Goal: Browse casually

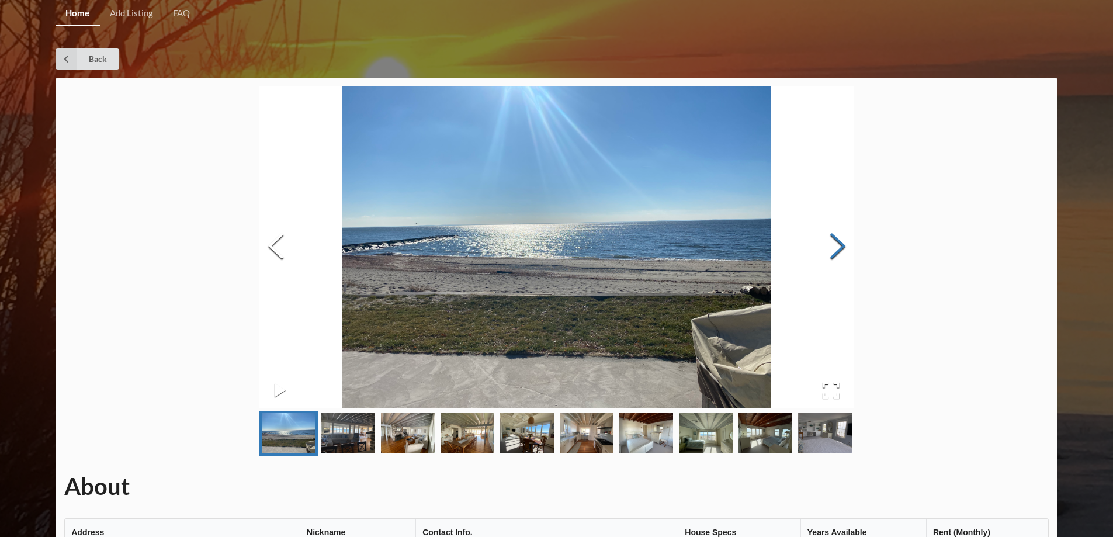
click at [840, 250] on button "Next Slide" at bounding box center [837, 248] width 33 height 106
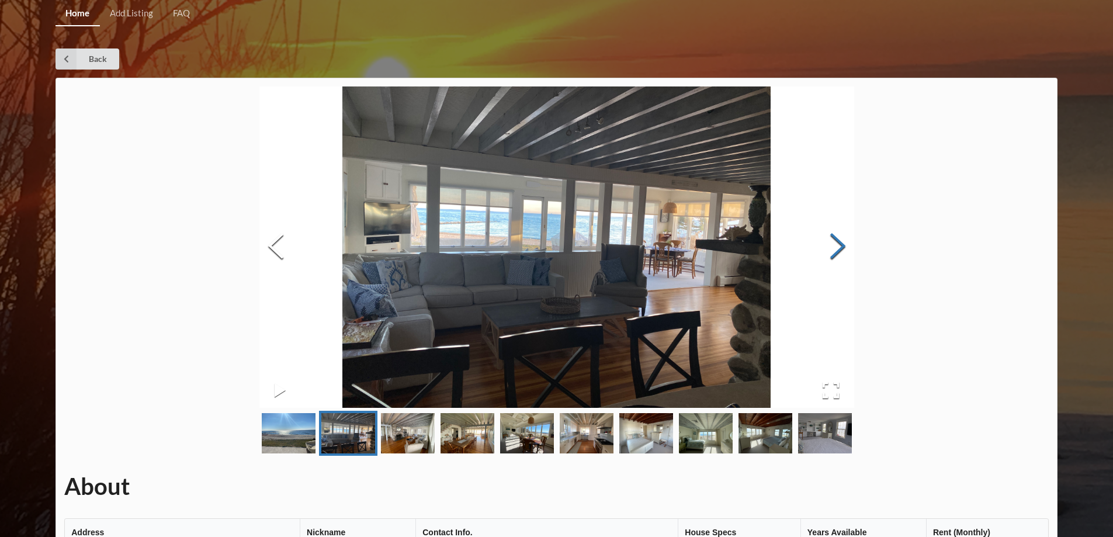
click at [840, 250] on button "Next Slide" at bounding box center [837, 248] width 33 height 106
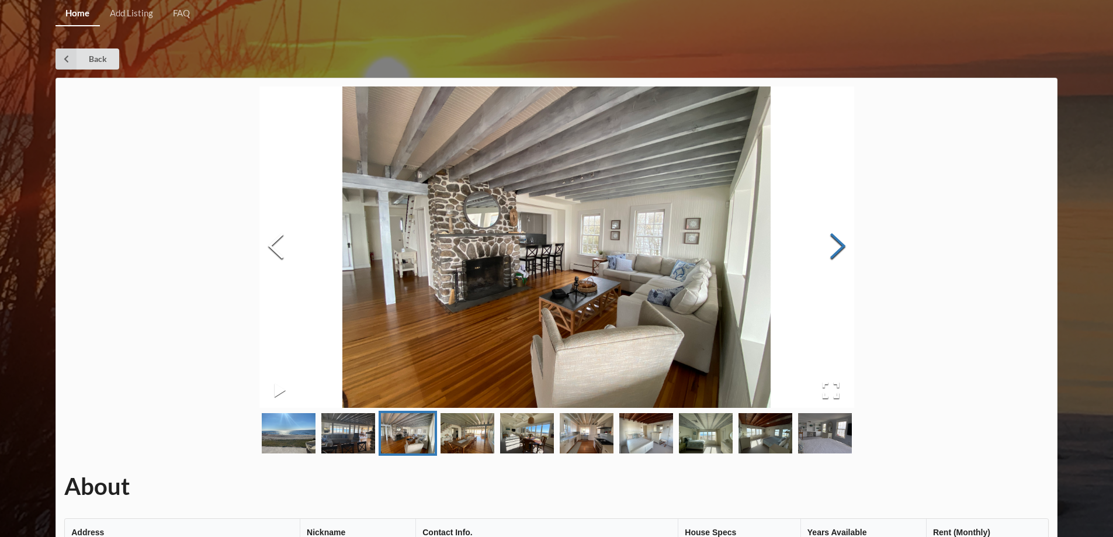
click at [840, 250] on button "Next Slide" at bounding box center [837, 248] width 33 height 106
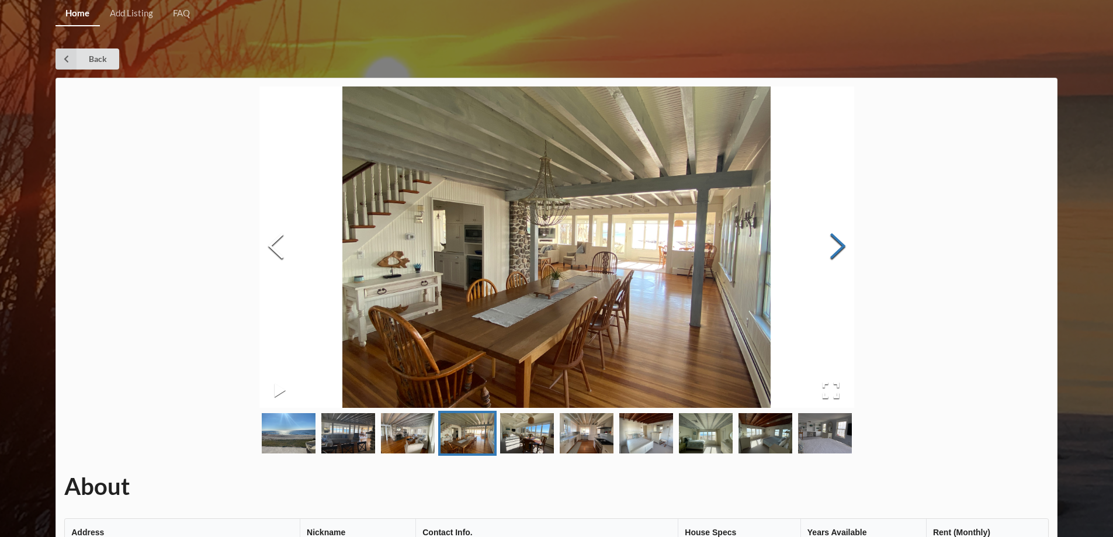
click at [840, 250] on button "Next Slide" at bounding box center [837, 248] width 33 height 106
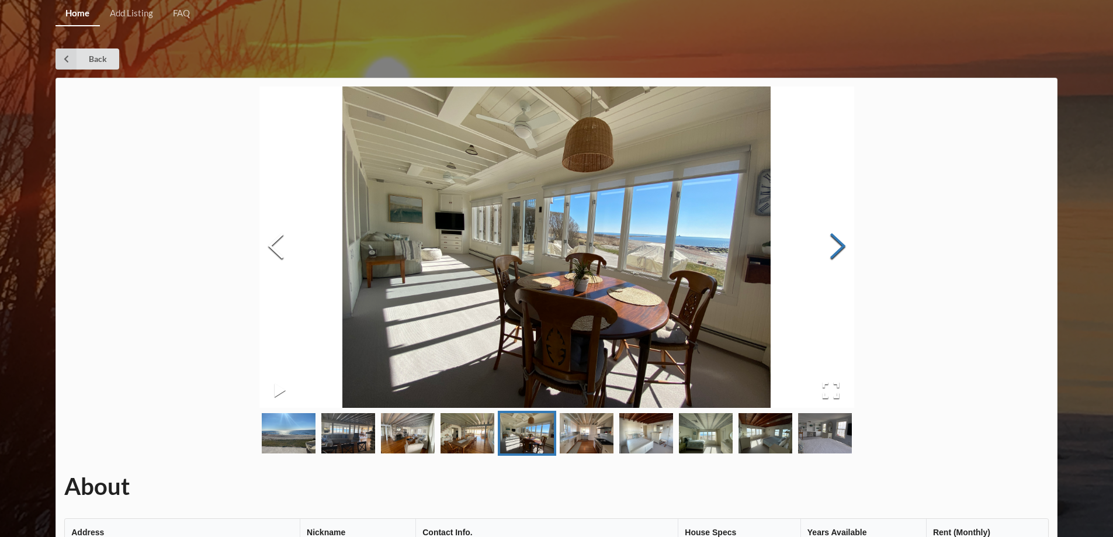
click at [840, 250] on button "Next Slide" at bounding box center [837, 248] width 33 height 106
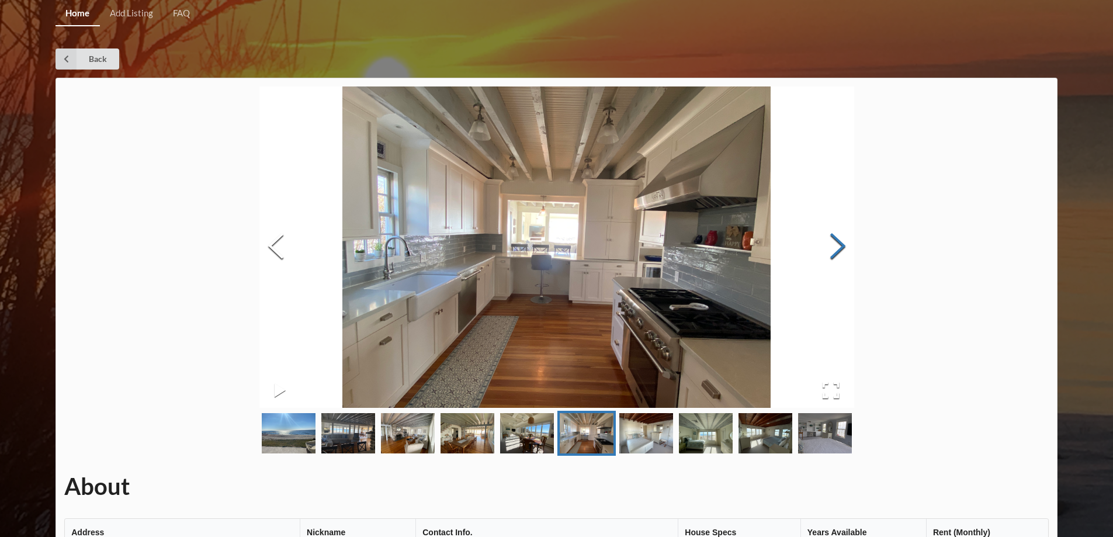
click at [840, 250] on button "Next Slide" at bounding box center [837, 248] width 33 height 106
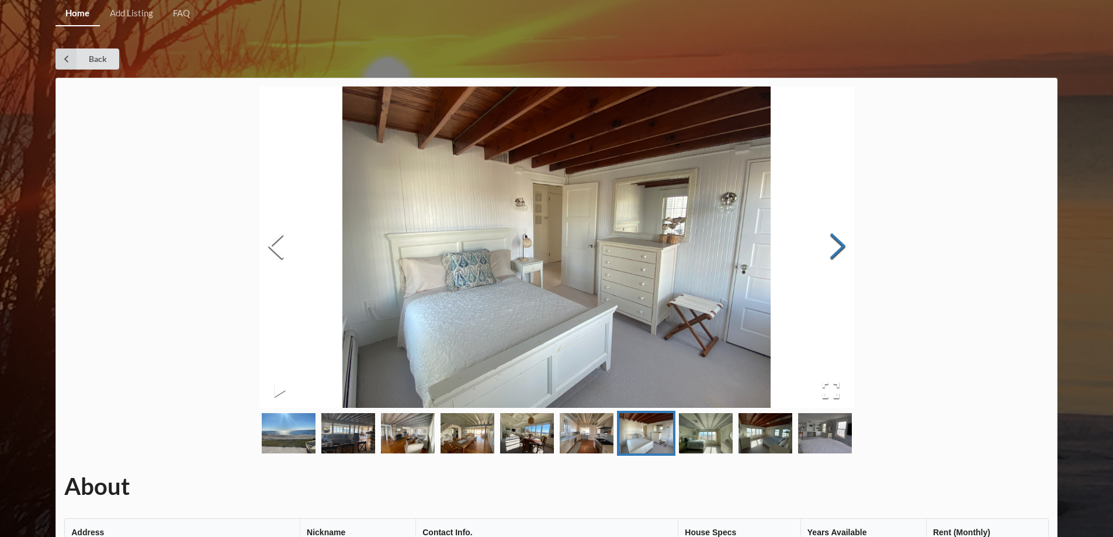
click at [840, 250] on button "Next Slide" at bounding box center [837, 248] width 33 height 106
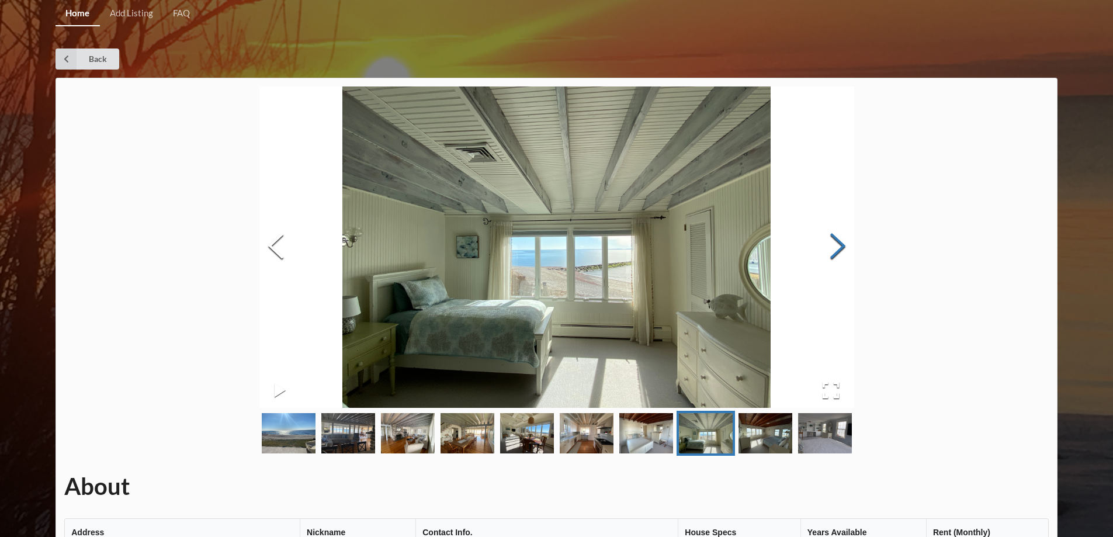
click at [840, 250] on button "Next Slide" at bounding box center [837, 248] width 33 height 106
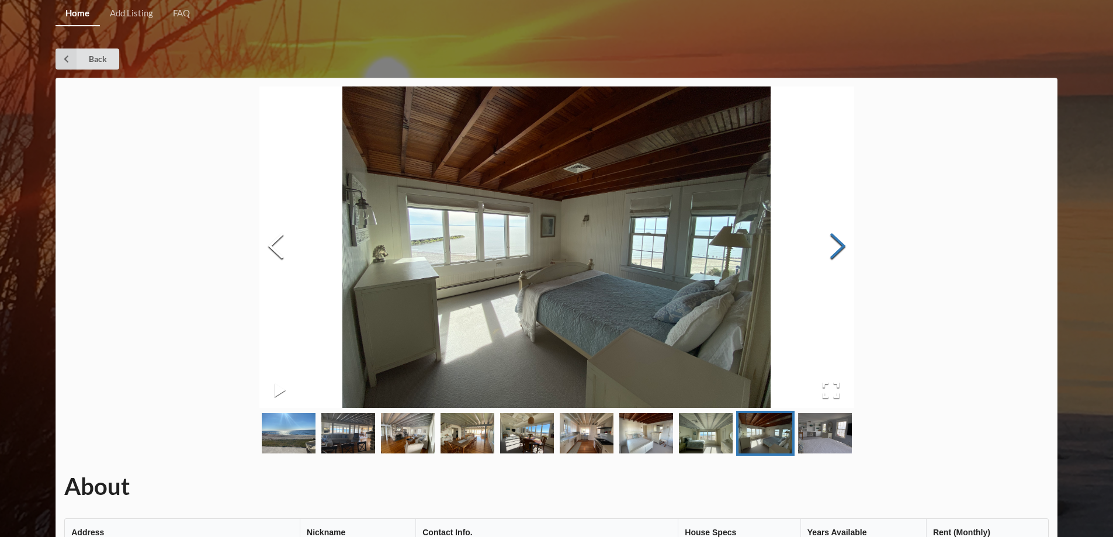
click at [840, 250] on button "Next Slide" at bounding box center [837, 248] width 33 height 106
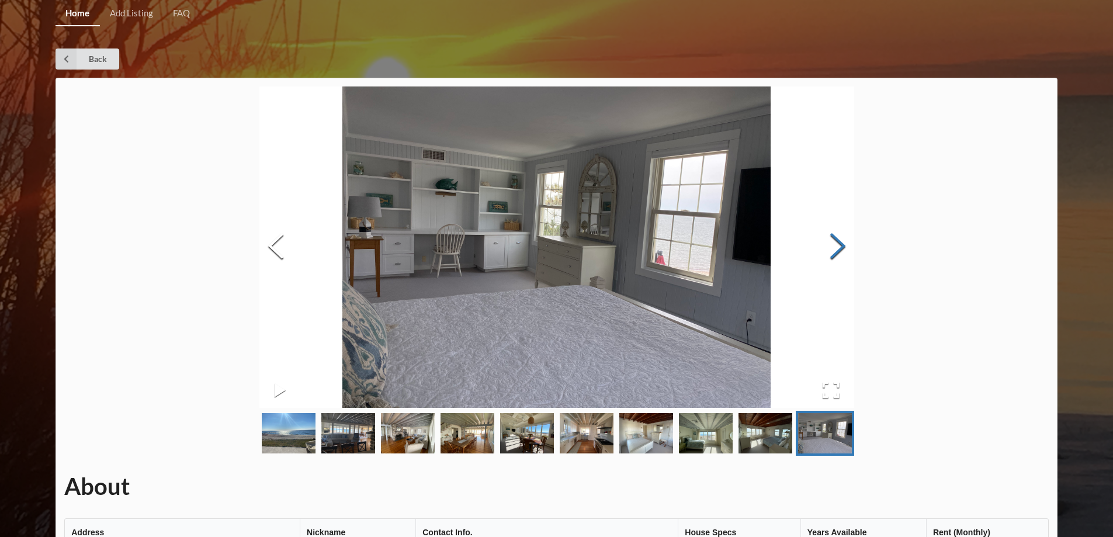
click at [840, 250] on button "Next Slide" at bounding box center [837, 248] width 33 height 106
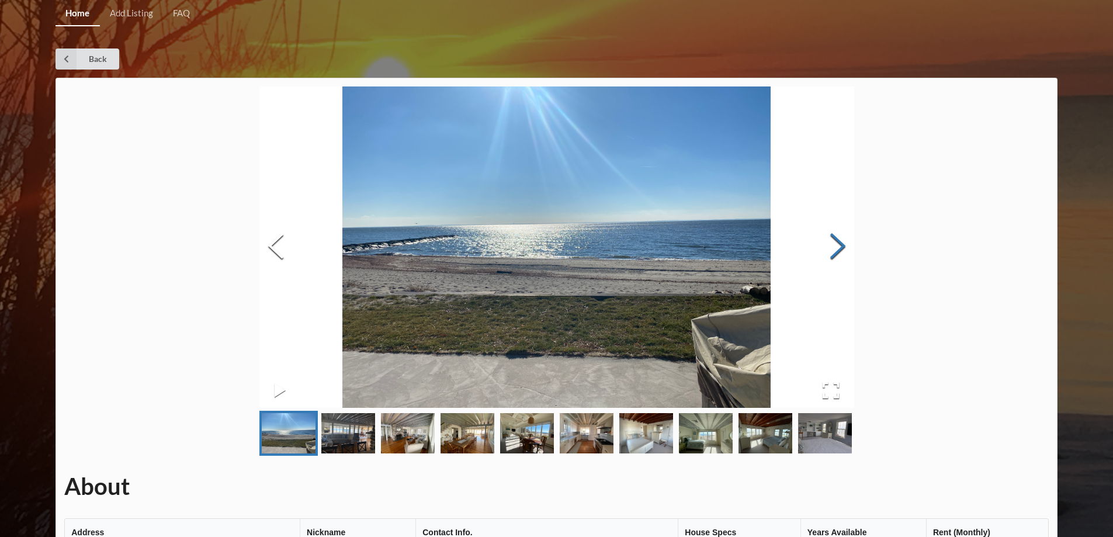
click at [840, 250] on button "Next Slide" at bounding box center [837, 248] width 33 height 106
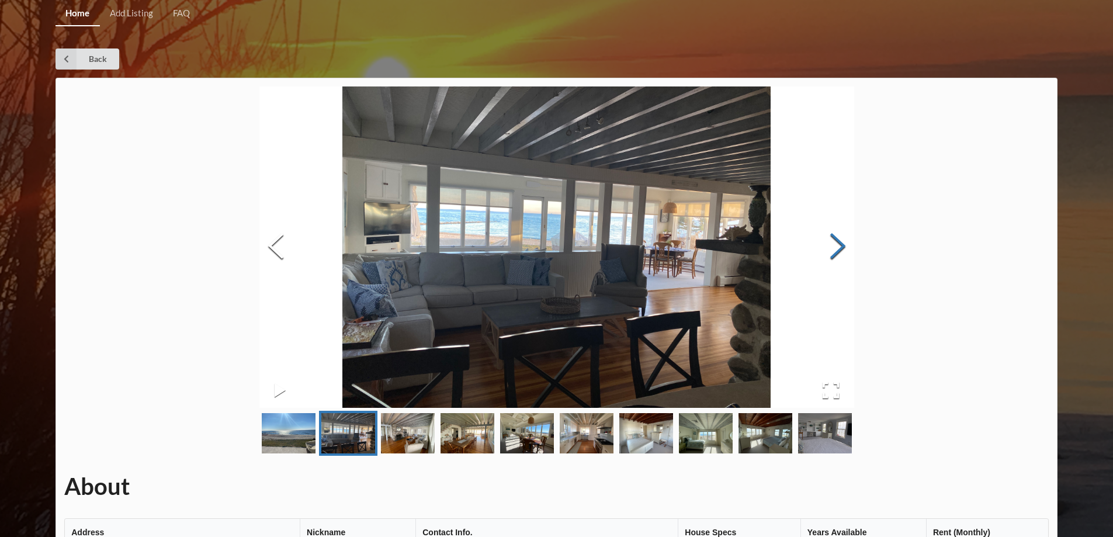
click at [840, 250] on button "Next Slide" at bounding box center [837, 248] width 33 height 106
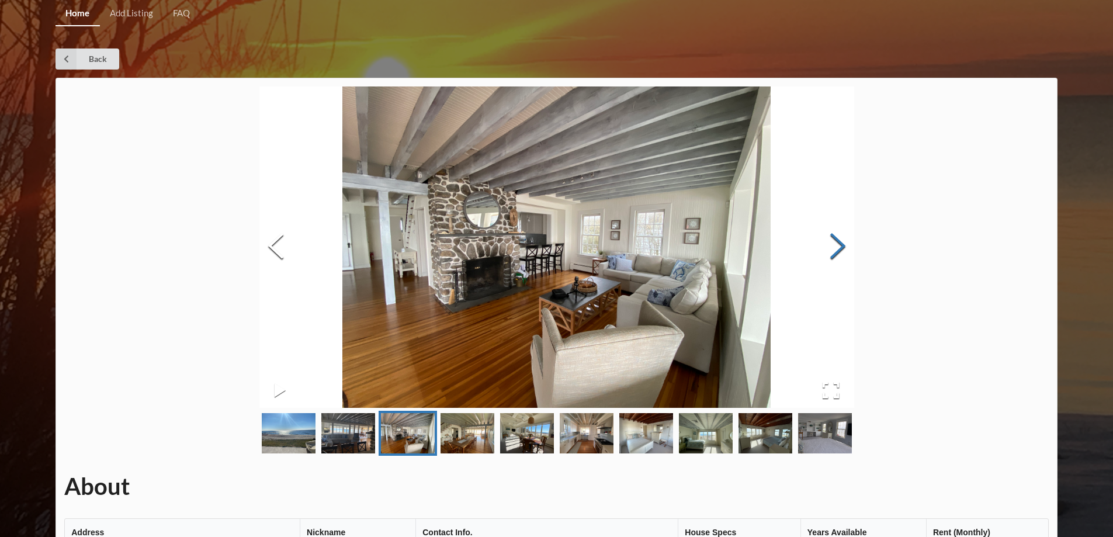
click at [840, 250] on button "Next Slide" at bounding box center [837, 248] width 33 height 106
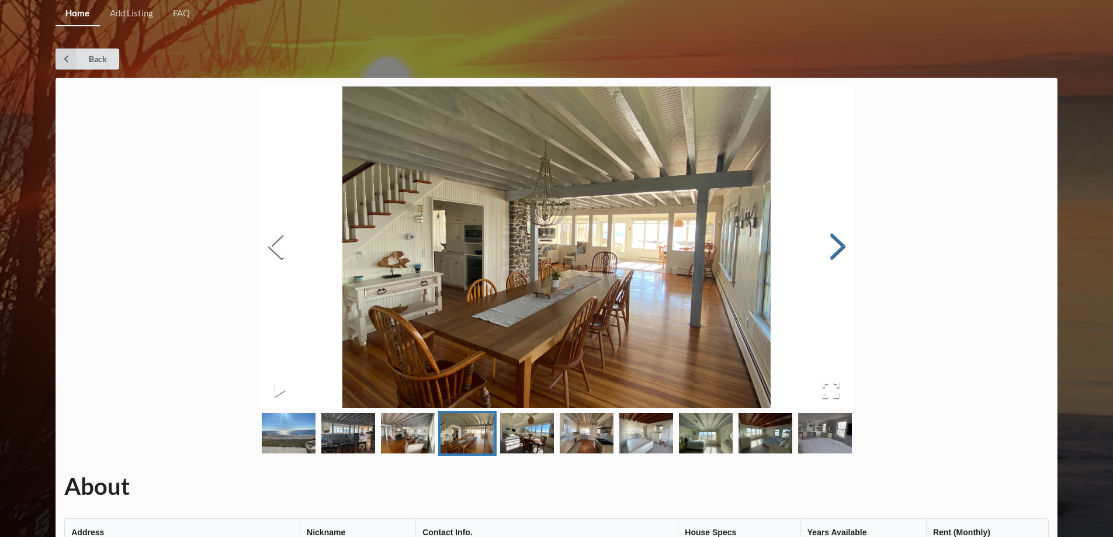
click at [840, 250] on button "Next Slide" at bounding box center [837, 248] width 33 height 106
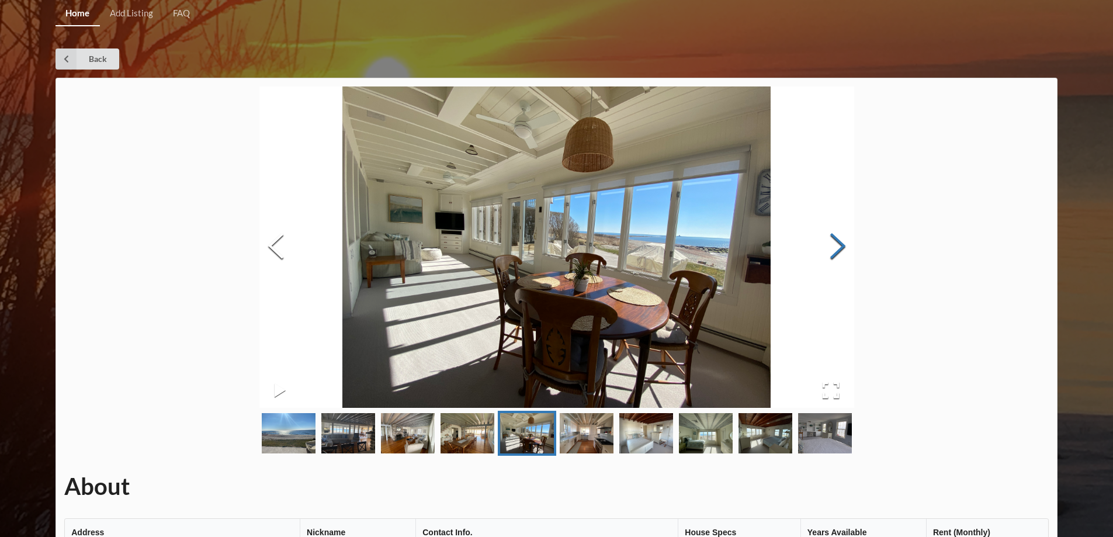
click at [840, 250] on button "Next Slide" at bounding box center [837, 248] width 33 height 106
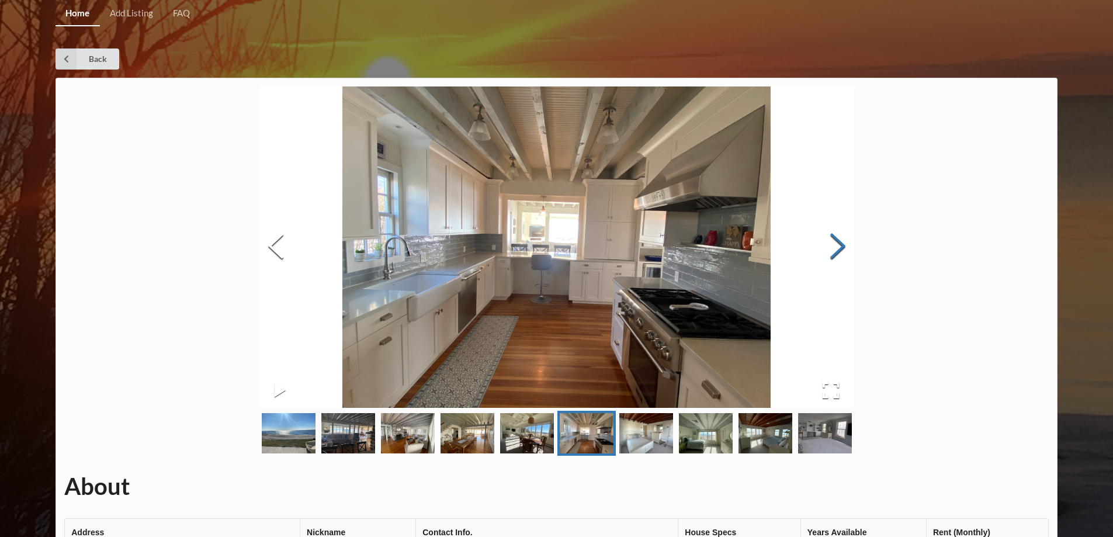
click at [840, 250] on button "Next Slide" at bounding box center [837, 248] width 33 height 106
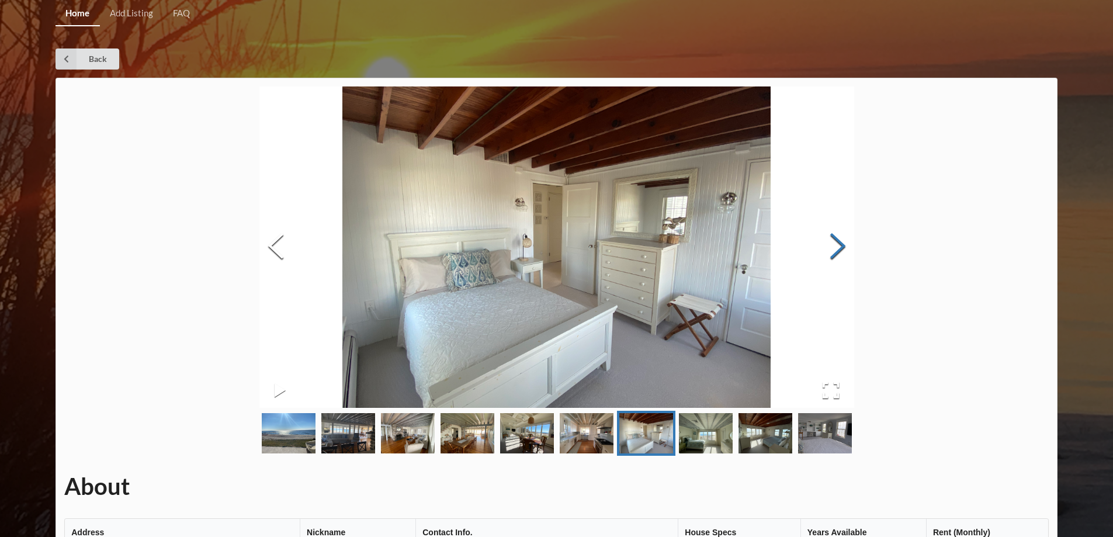
click at [840, 250] on button "Next Slide" at bounding box center [837, 248] width 33 height 106
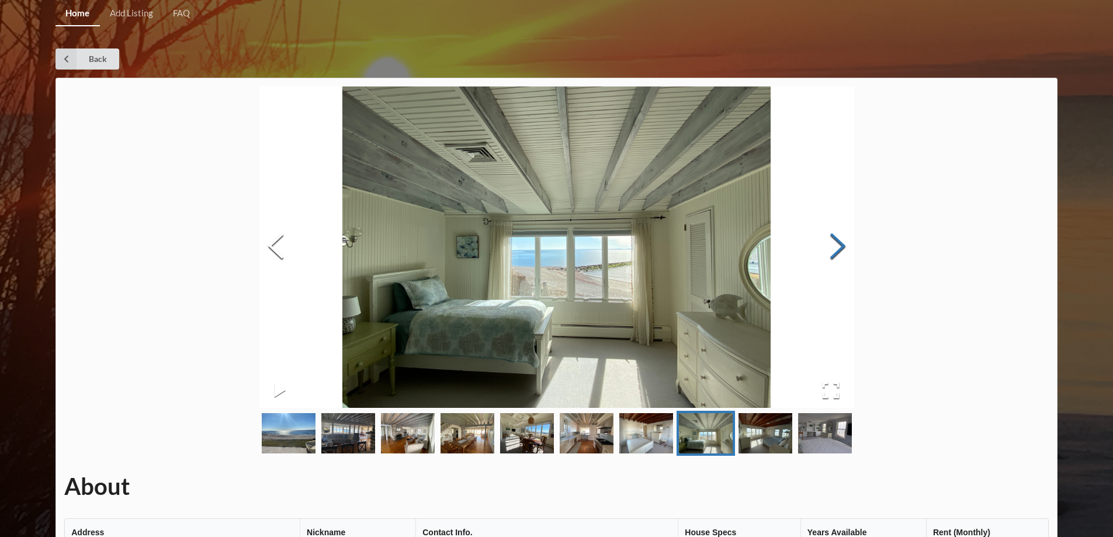
click at [840, 250] on button "Next Slide" at bounding box center [837, 248] width 33 height 106
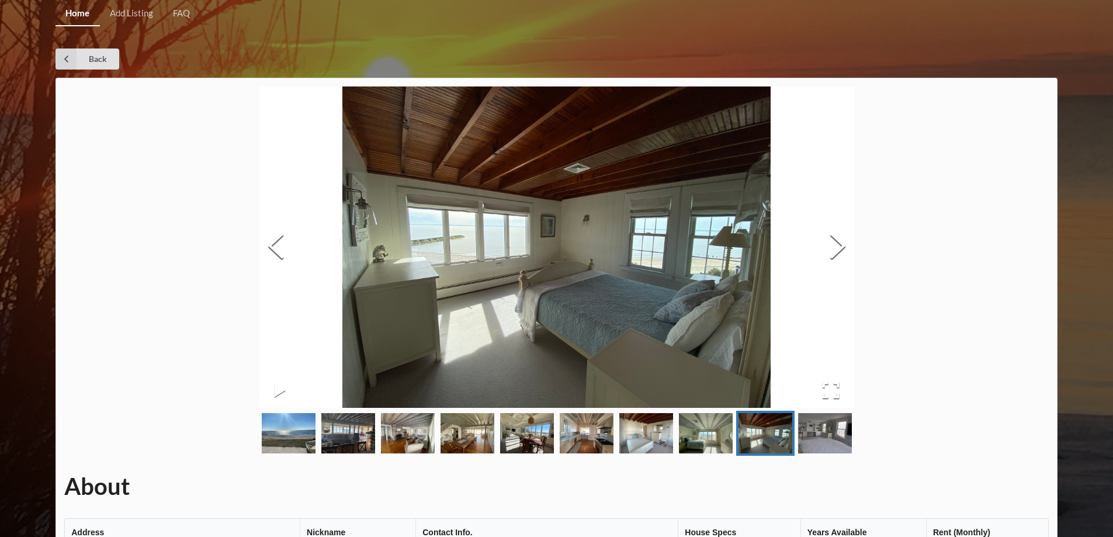
click at [1094, 202] on div "Home Add Listing FAQ Back About Address Nickname Contact Info. House Specs Year…" at bounding box center [556, 368] width 1113 height 736
